Goal: Task Accomplishment & Management: Complete application form

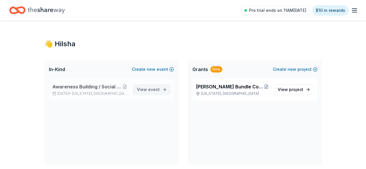
click at [152, 86] on span "View event" at bounding box center [148, 89] width 23 height 7
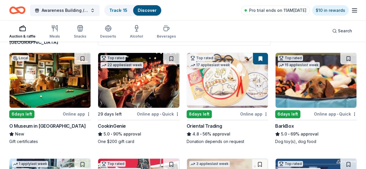
scroll to position [58, 0]
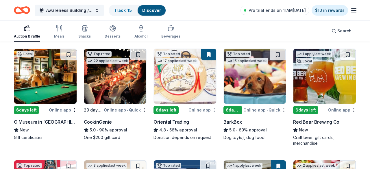
click at [212, 111] on html "83% Awareness Building / Social Engagement Event Track · 15 Discover Pro trial …" at bounding box center [185, 26] width 370 height 169
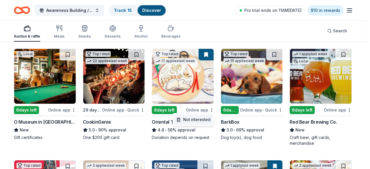
click at [206, 121] on div "Not interested" at bounding box center [193, 119] width 39 height 10
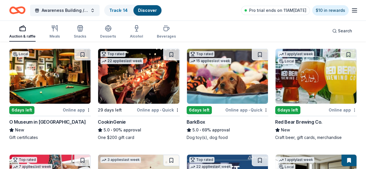
click at [280, 108] on html "83% Awareness Building / Social Engagement Event Track · 14 Discover Pro trial …" at bounding box center [183, 26] width 366 height 169
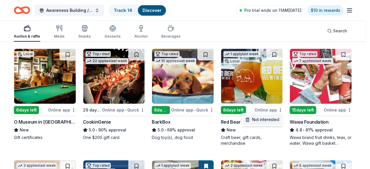
click at [271, 122] on div "Not interested" at bounding box center [262, 119] width 39 height 10
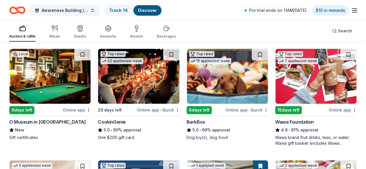
click at [282, 109] on html "83% Awareness Building / Social Engagement Event Track · 14 Discover Pro trial …" at bounding box center [183, 26] width 366 height 169
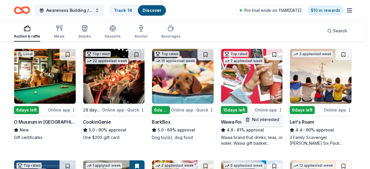
click at [274, 120] on div "Not interested" at bounding box center [262, 119] width 39 height 10
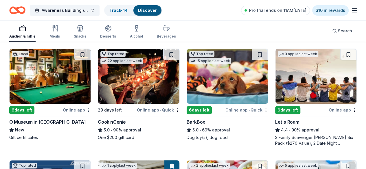
click at [75, 110] on html "83% Awareness Building / Social Engagement Event Track · 14 Discover Pro trial …" at bounding box center [183, 26] width 366 height 169
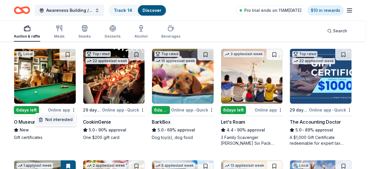
click at [66, 119] on div "Not interested" at bounding box center [55, 119] width 39 height 10
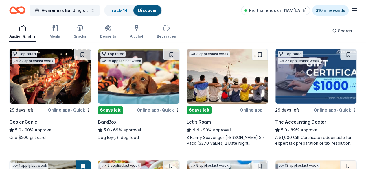
click at [280, 108] on html "83% Awareness Building / Social Engagement Event Track · 14 Discover Pro trial …" at bounding box center [183, 26] width 366 height 169
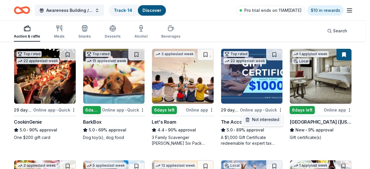
click at [270, 118] on div "Not interested" at bounding box center [262, 119] width 39 height 10
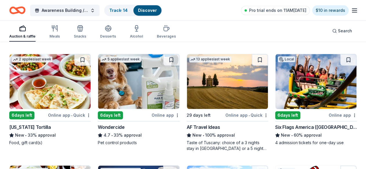
scroll to position [173, 0]
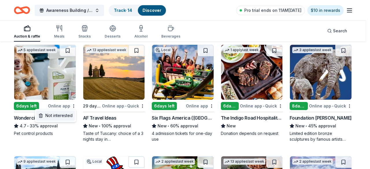
click at [67, 116] on div "Not interested" at bounding box center [55, 115] width 39 height 10
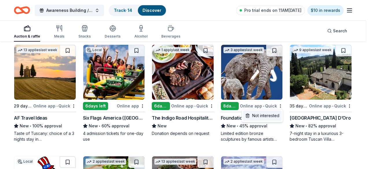
click at [271, 114] on div "Not interested" at bounding box center [262, 115] width 39 height 10
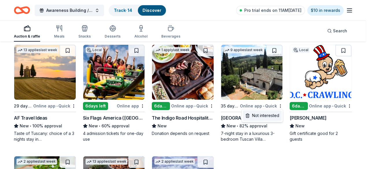
click at [271, 116] on div "Not interested" at bounding box center [262, 115] width 39 height 10
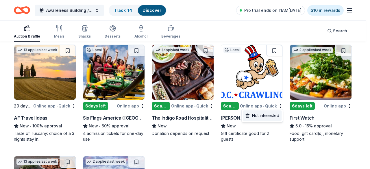
click at [267, 119] on div "Not interested" at bounding box center [262, 115] width 39 height 10
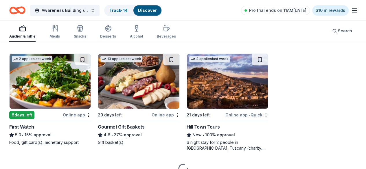
scroll to position [289, 0]
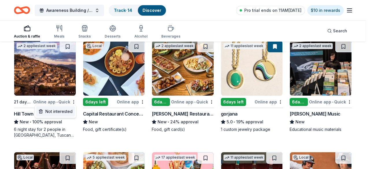
click at [66, 112] on div "Not interested" at bounding box center [55, 111] width 39 height 10
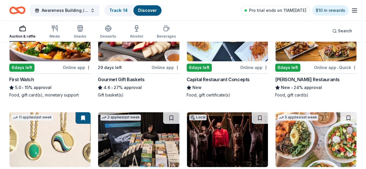
scroll to position [376, 0]
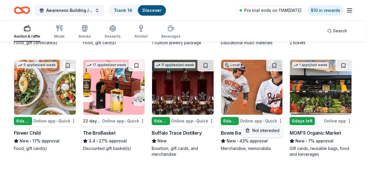
click at [269, 131] on div "Not interested" at bounding box center [262, 130] width 39 height 10
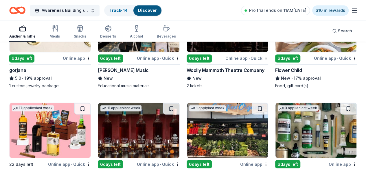
scroll to position [491, 0]
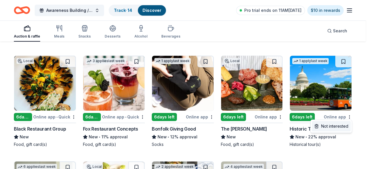
click at [338, 127] on div "Not interested" at bounding box center [331, 126] width 39 height 10
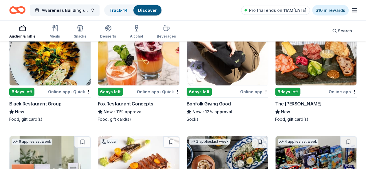
scroll to position [627, 0]
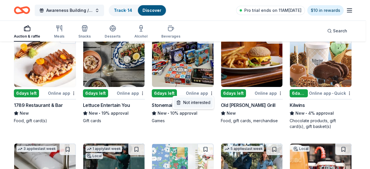
click at [205, 103] on div "Not interested" at bounding box center [193, 102] width 39 height 10
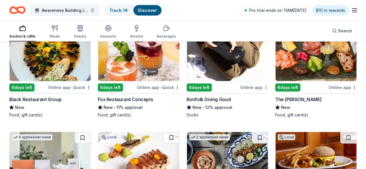
scroll to position [714, 0]
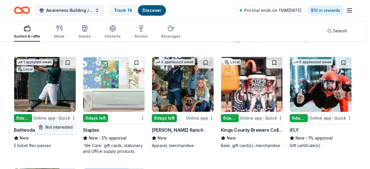
click at [71, 124] on div "Not interested" at bounding box center [55, 127] width 39 height 10
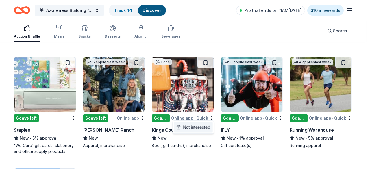
click at [210, 127] on div "Not interested" at bounding box center [193, 127] width 39 height 10
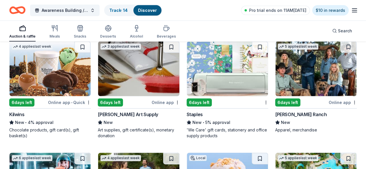
scroll to position [858, 0]
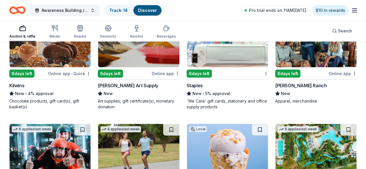
click at [275, 124] on img at bounding box center [315, 151] width 81 height 55
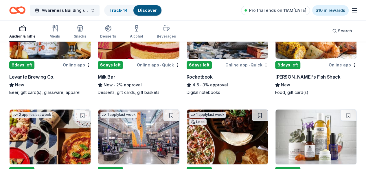
scroll to position [1161, 0]
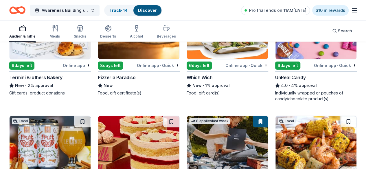
scroll to position [1037, 0]
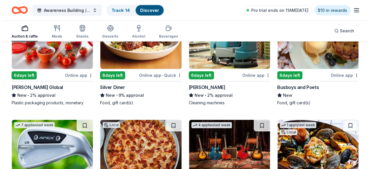
scroll to position [1723, 0]
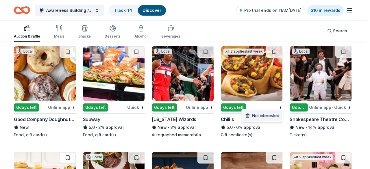
click at [260, 116] on div "Not interested" at bounding box center [262, 115] width 39 height 10
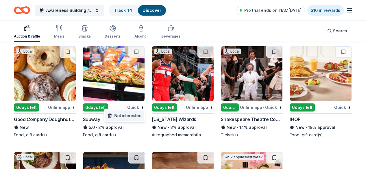
click at [137, 114] on div "Not interested" at bounding box center [124, 115] width 39 height 10
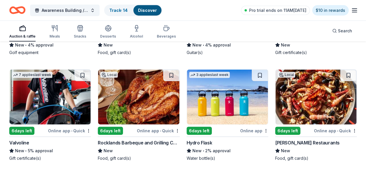
scroll to position [1867, 0]
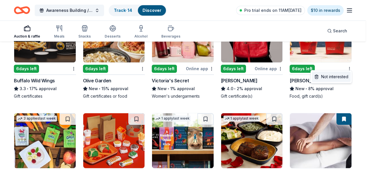
click at [335, 78] on div "Not interested" at bounding box center [331, 77] width 39 height 10
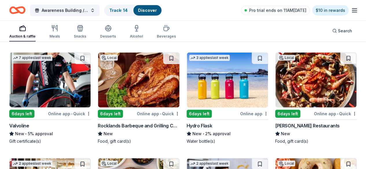
scroll to position [1925, 0]
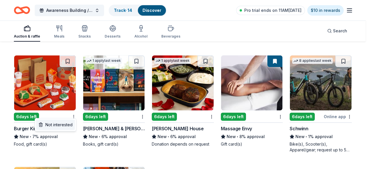
click at [65, 125] on div "Not interested" at bounding box center [55, 125] width 39 height 10
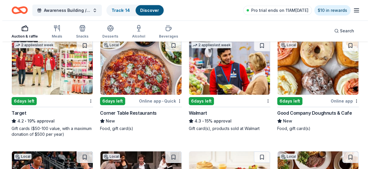
scroll to position [2065, 0]
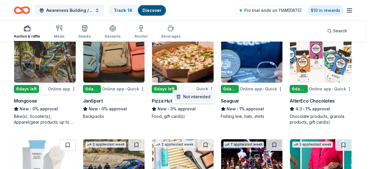
click at [202, 97] on div "Not interested" at bounding box center [193, 97] width 39 height 10
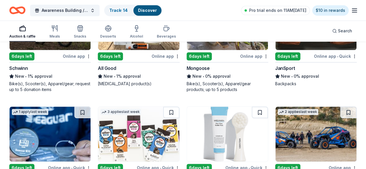
scroll to position [2370, 0]
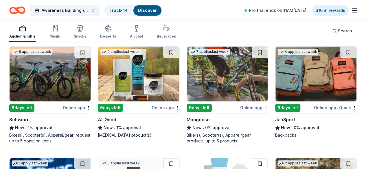
scroll to position [2486, 0]
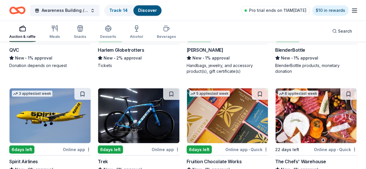
scroll to position [2666, 0]
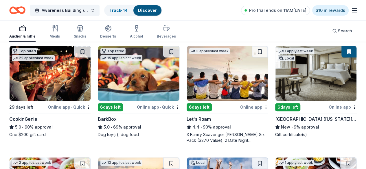
scroll to position [87, 0]
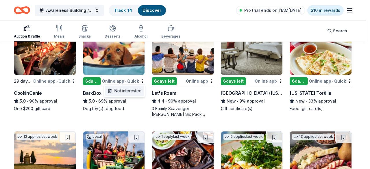
click at [134, 90] on div "Not interested" at bounding box center [124, 91] width 39 height 10
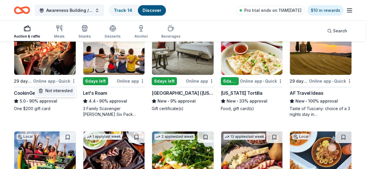
click at [69, 92] on div "Not interested" at bounding box center [55, 91] width 39 height 10
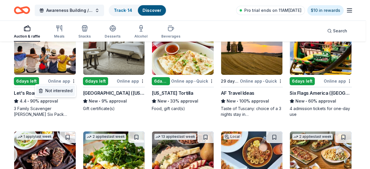
click at [66, 90] on div "Not interested" at bounding box center [55, 91] width 39 height 10
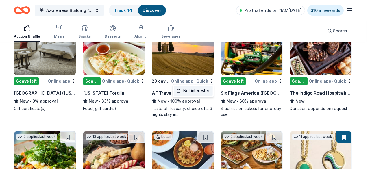
click at [201, 92] on div "Not interested" at bounding box center [193, 91] width 39 height 10
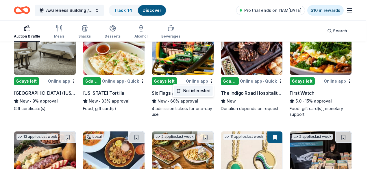
click at [203, 90] on div "Not interested" at bounding box center [193, 91] width 39 height 10
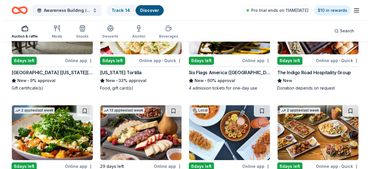
scroll to position [145, 0]
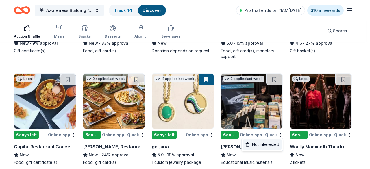
click at [268, 144] on div "Not interested" at bounding box center [262, 144] width 39 height 10
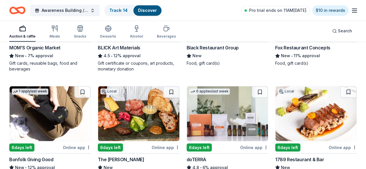
scroll to position [501, 0]
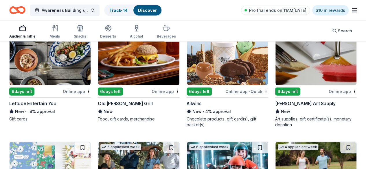
scroll to position [733, 0]
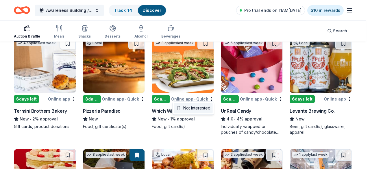
click at [204, 108] on div "Not interested" at bounding box center [193, 108] width 39 height 10
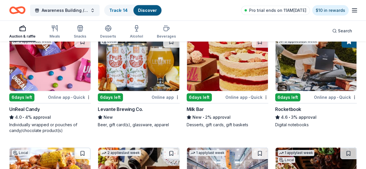
scroll to position [964, 0]
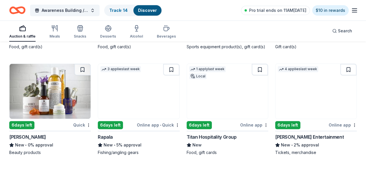
scroll to position [1195, 0]
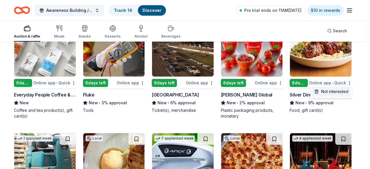
click at [338, 89] on div "Not interested" at bounding box center [331, 91] width 39 height 10
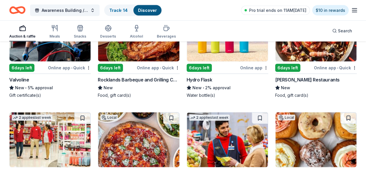
scroll to position [1716, 0]
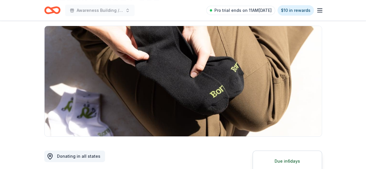
scroll to position [116, 0]
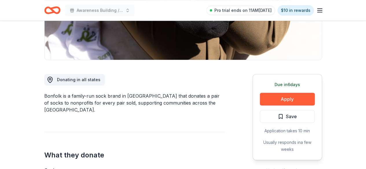
drag, startPoint x: 63, startPoint y: 95, endPoint x: 180, endPoint y: 95, distance: 117.4
click at [180, 95] on div "Bonfolk is a family-run sock brand in NOLA that donates a pair of socks to nonp…" at bounding box center [134, 103] width 180 height 21
click at [181, 95] on div "Bonfolk is a family-run sock brand in NOLA that donates a pair of socks to nonp…" at bounding box center [134, 103] width 180 height 21
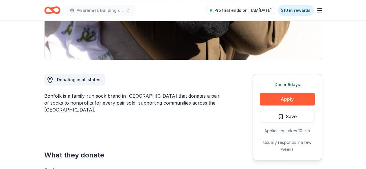
click at [181, 95] on div "Bonfolk is a family-run sock brand in NOLA that donates a pair of socks to nonp…" at bounding box center [134, 103] width 180 height 21
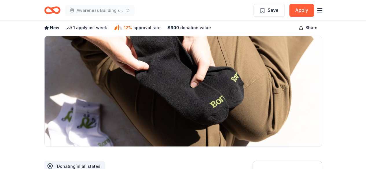
scroll to position [58, 0]
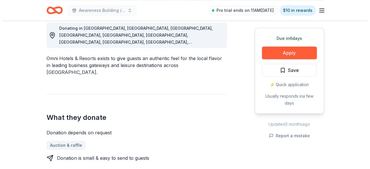
scroll to position [202, 0]
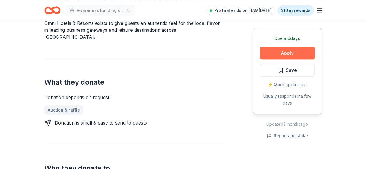
click at [296, 52] on button "Apply" at bounding box center [287, 53] width 55 height 13
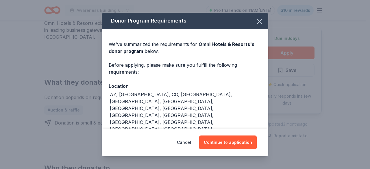
scroll to position [37, 0]
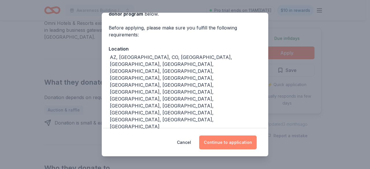
click at [230, 141] on button "Continue to application" at bounding box center [228, 143] width 58 height 14
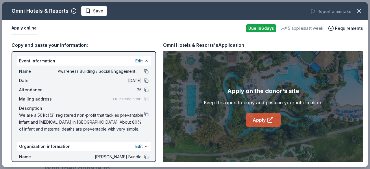
click at [256, 123] on link "Apply" at bounding box center [263, 120] width 35 height 14
click at [144, 113] on button at bounding box center [146, 114] width 5 height 5
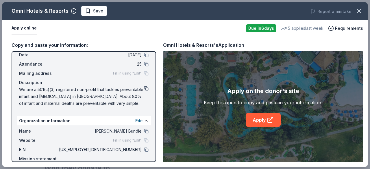
scroll to position [0, 0]
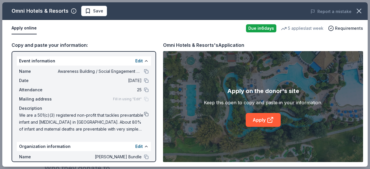
click at [144, 116] on button at bounding box center [146, 114] width 5 height 5
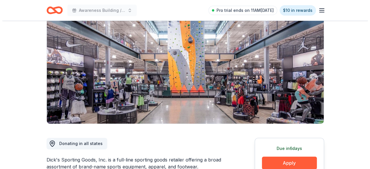
scroll to position [145, 0]
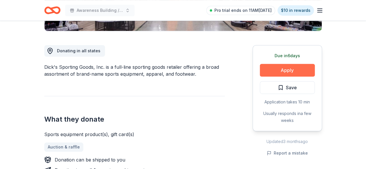
click at [297, 68] on button "Apply" at bounding box center [287, 70] width 55 height 13
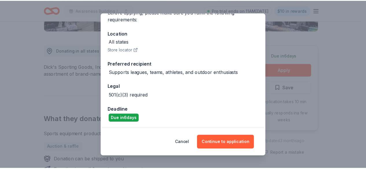
scroll to position [53, 0]
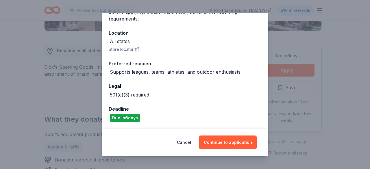
click at [280, 34] on div "Donor Program Requirements We've summarized the requirements for [PERSON_NAME]'…" at bounding box center [185, 84] width 370 height 169
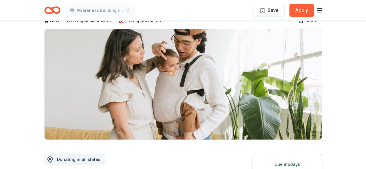
scroll to position [35, 0]
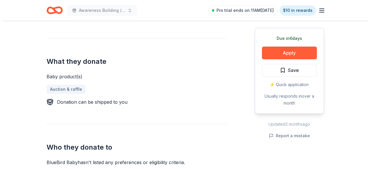
scroll to position [405, 0]
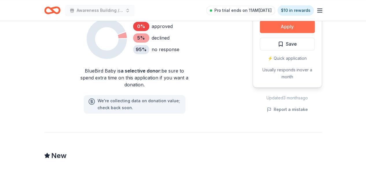
click at [285, 32] on button "Apply" at bounding box center [287, 26] width 55 height 13
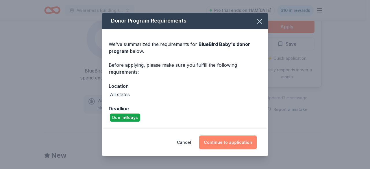
click at [239, 144] on button "Continue to application" at bounding box center [228, 143] width 58 height 14
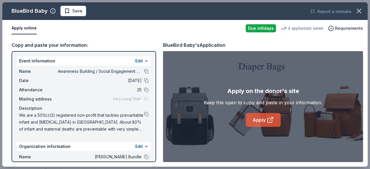
click at [274, 121] on link "Apply" at bounding box center [263, 120] width 35 height 14
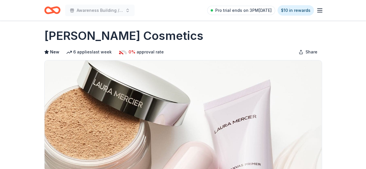
scroll to position [145, 0]
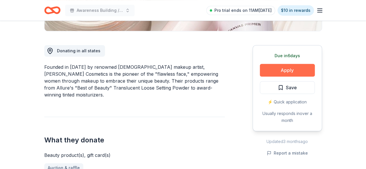
click at [308, 72] on button "Apply" at bounding box center [287, 70] width 55 height 13
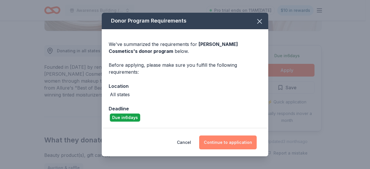
click at [232, 143] on button "Continue to application" at bounding box center [228, 143] width 58 height 14
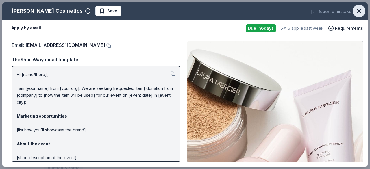
click at [357, 12] on icon "button" at bounding box center [359, 11] width 8 height 8
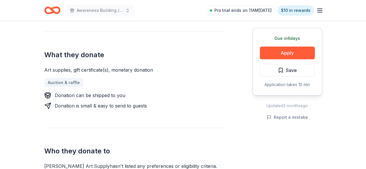
scroll to position [231, 0]
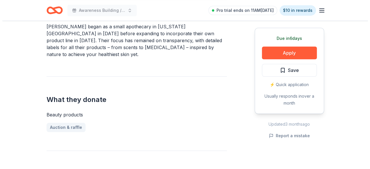
scroll to position [202, 0]
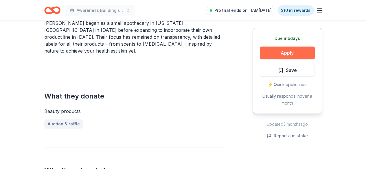
click at [293, 58] on button "Apply" at bounding box center [287, 53] width 55 height 13
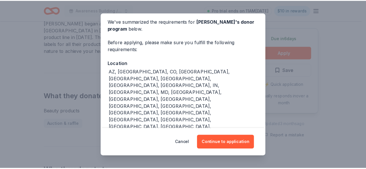
scroll to position [36, 0]
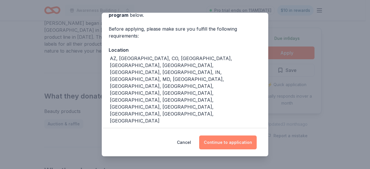
click at [234, 145] on button "Continue to application" at bounding box center [228, 143] width 58 height 14
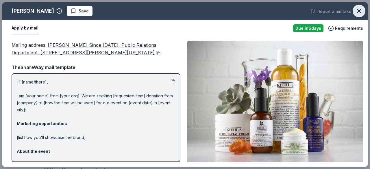
click at [361, 8] on icon "button" at bounding box center [359, 11] width 8 height 8
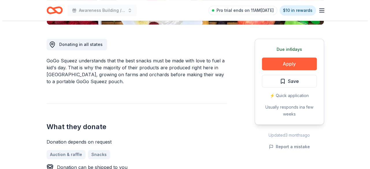
scroll to position [116, 0]
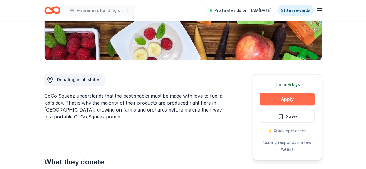
click at [311, 97] on button "Apply" at bounding box center [287, 99] width 55 height 13
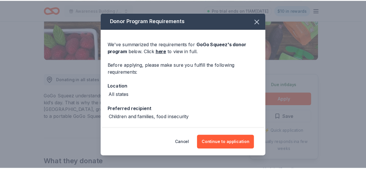
scroll to position [22, 0]
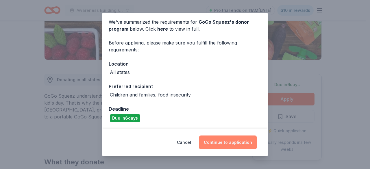
click at [231, 146] on button "Continue to application" at bounding box center [228, 143] width 58 height 14
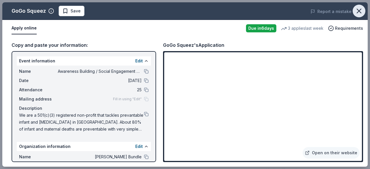
click at [358, 12] on icon "button" at bounding box center [359, 11] width 8 height 8
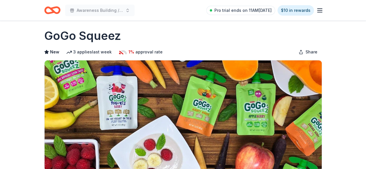
scroll to position [0, 0]
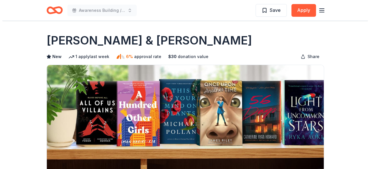
scroll to position [145, 0]
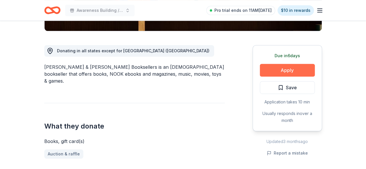
click at [296, 71] on button "Apply" at bounding box center [287, 70] width 55 height 13
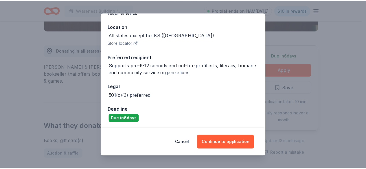
scroll to position [60, 0]
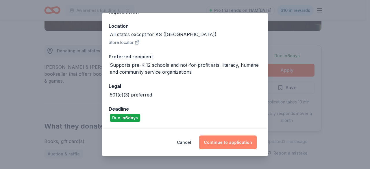
click at [235, 137] on button "Continue to application" at bounding box center [228, 143] width 58 height 14
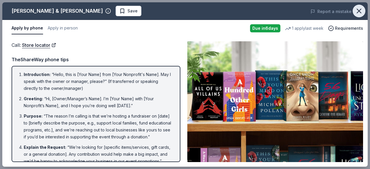
click at [361, 10] on icon "button" at bounding box center [359, 11] width 8 height 8
